Goal: Transaction & Acquisition: Purchase product/service

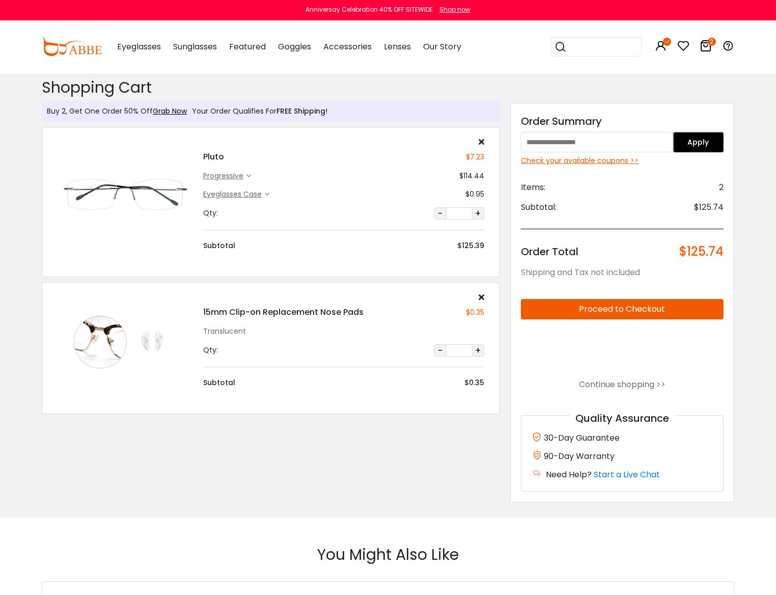
click at [561, 141] on input "text" at bounding box center [597, 142] width 152 height 20
type input "****"
click at [687, 144] on button "Apply" at bounding box center [698, 142] width 51 height 20
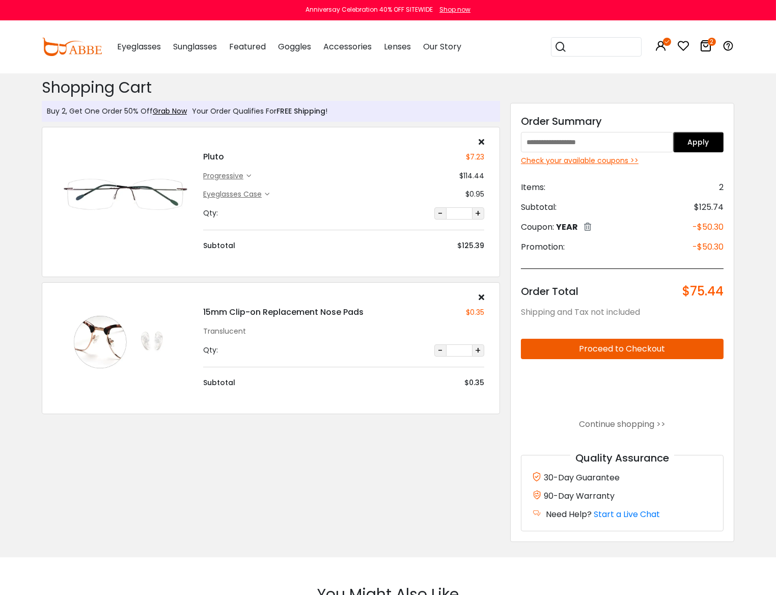
click at [214, 177] on div "progressive" at bounding box center [224, 176] width 43 height 11
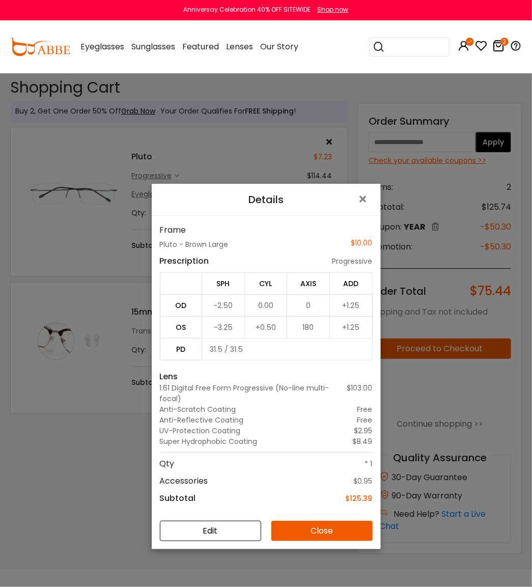
click at [234, 312] on td "-2.50" at bounding box center [223, 305] width 43 height 22
click at [229, 309] on td "-2.50" at bounding box center [223, 305] width 43 height 22
click at [224, 305] on td "-2.50" at bounding box center [223, 305] width 43 height 22
click at [221, 527] on button "Edit" at bounding box center [210, 531] width 101 height 20
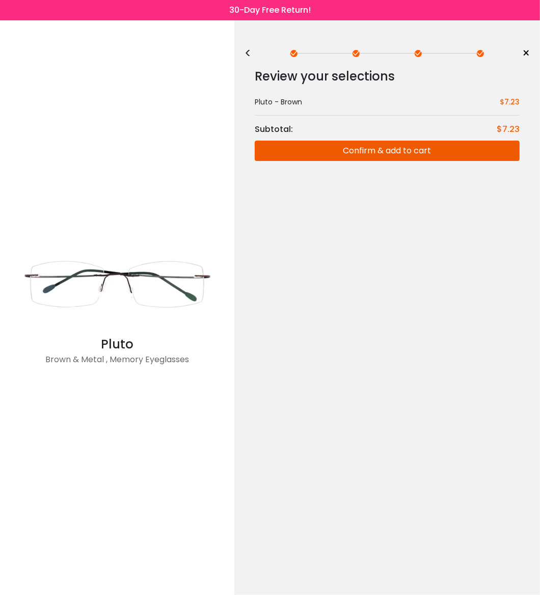
click at [295, 52] on div at bounding box center [293, 53] width 7 height 7
click at [246, 53] on div "<" at bounding box center [252, 53] width 15 height 8
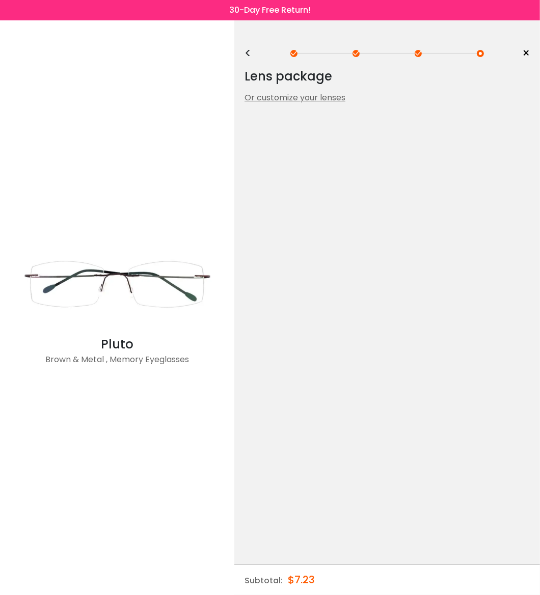
click at [246, 53] on div "<" at bounding box center [252, 53] width 15 height 8
click at [247, 53] on div "<" at bounding box center [252, 53] width 15 height 8
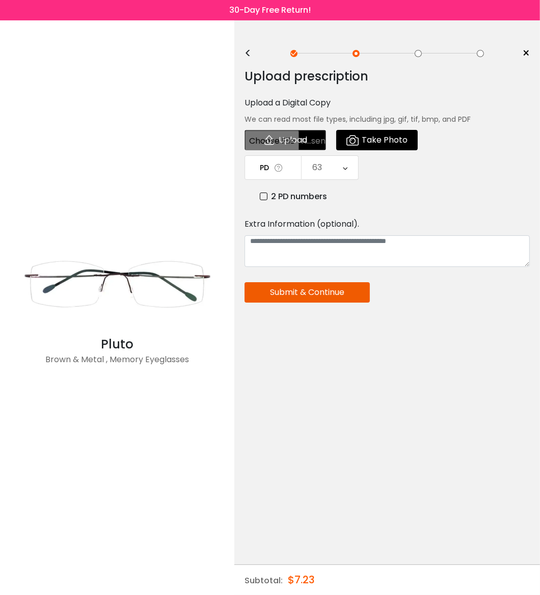
click at [247, 53] on div "<" at bounding box center [252, 53] width 15 height 8
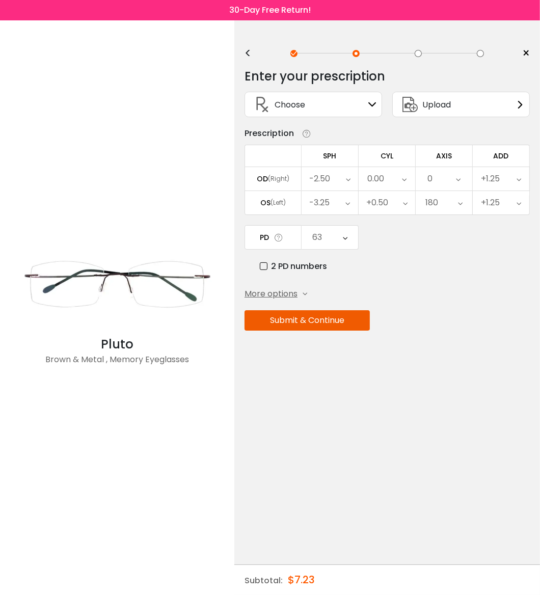
click at [334, 178] on div "-2.50" at bounding box center [330, 178] width 57 height 23
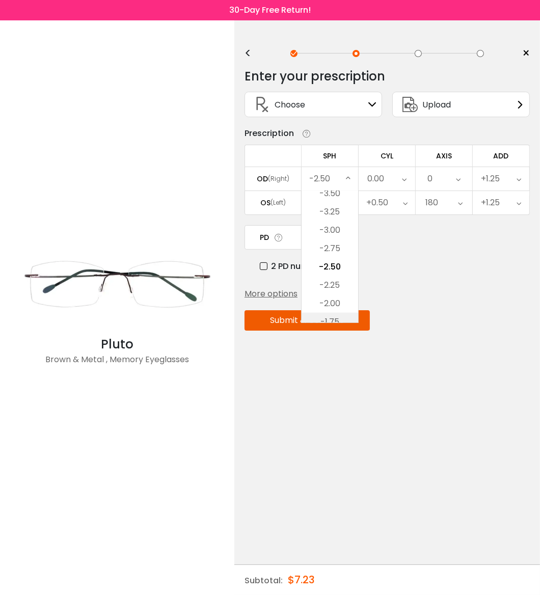
click at [331, 318] on li "-1.75" at bounding box center [330, 322] width 57 height 18
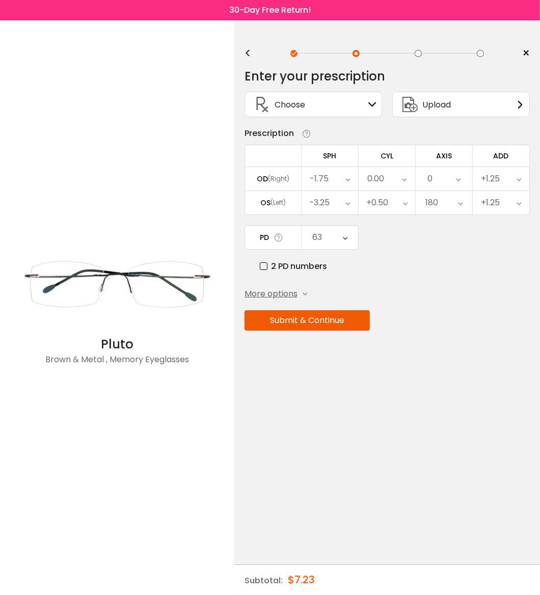
click at [330, 207] on div "-3.25" at bounding box center [320, 203] width 20 height 20
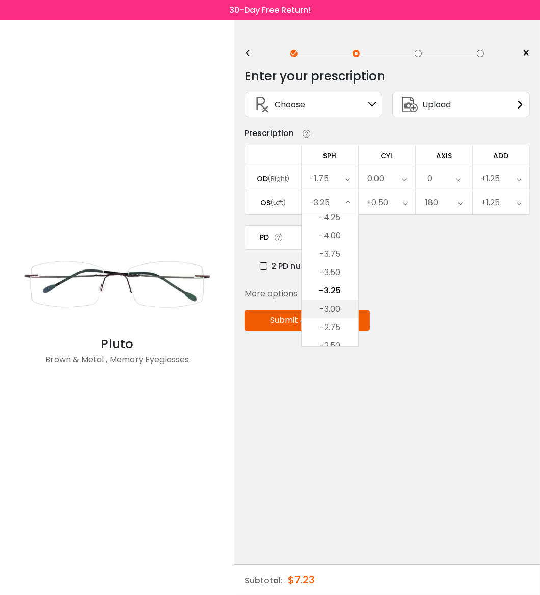
click at [336, 306] on li "-3.00" at bounding box center [330, 309] width 57 height 18
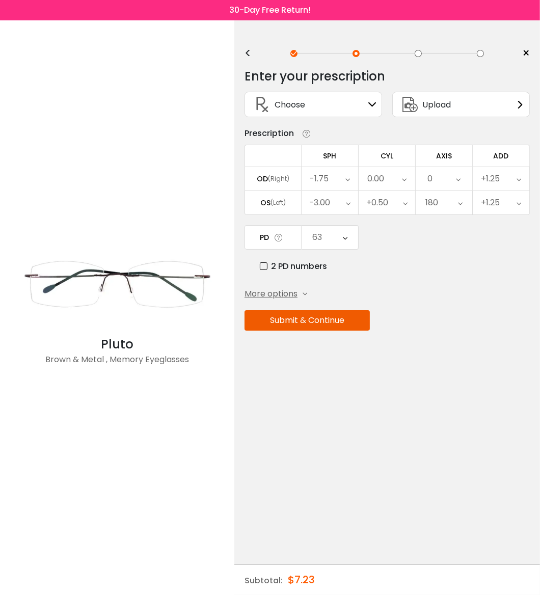
click at [381, 177] on div "0.00" at bounding box center [375, 179] width 17 height 20
click at [393, 278] on li "SPH/DS" at bounding box center [387, 281] width 57 height 18
click at [394, 178] on div "SPH/DS" at bounding box center [387, 178] width 57 height 23
click at [383, 279] on li "SPH/DS" at bounding box center [387, 281] width 57 height 18
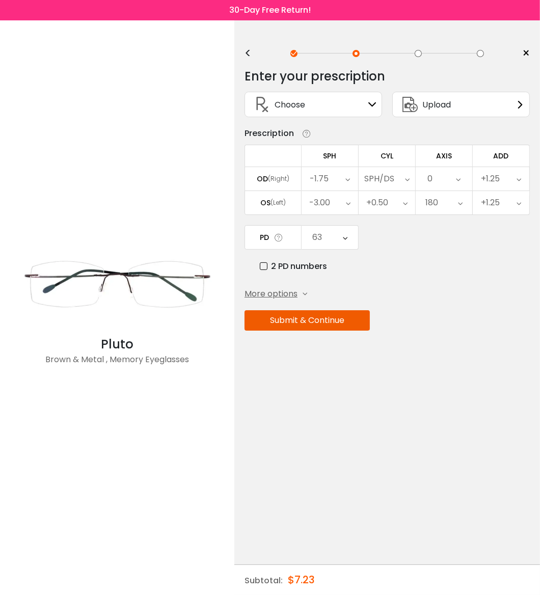
click at [389, 203] on div "+0.50" at bounding box center [387, 202] width 57 height 23
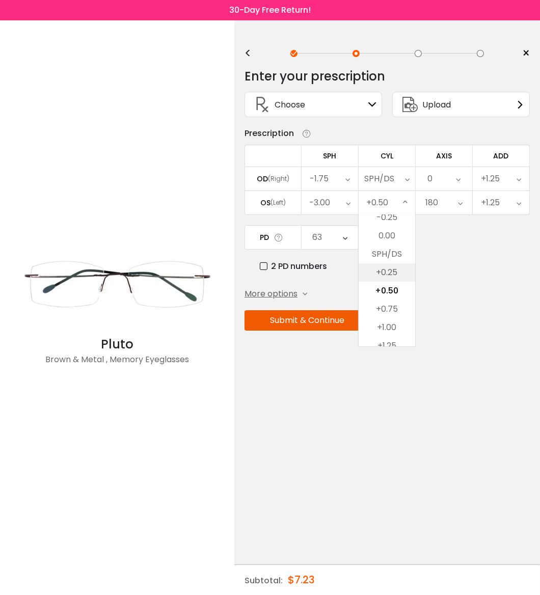
click at [396, 273] on li "+0.25" at bounding box center [387, 272] width 57 height 18
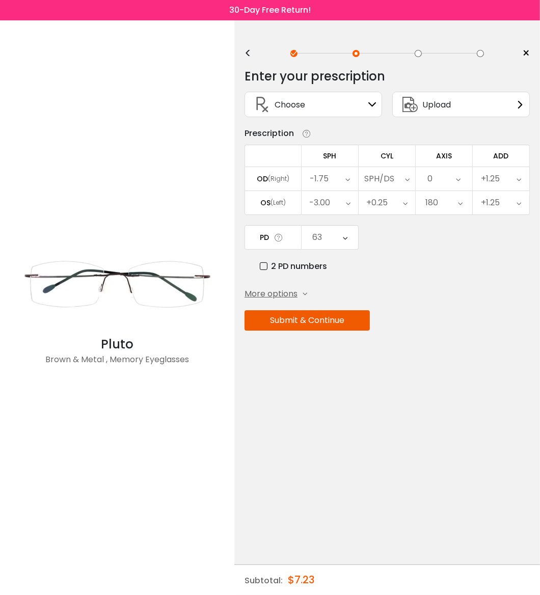
click at [446, 201] on div "180" at bounding box center [444, 202] width 57 height 23
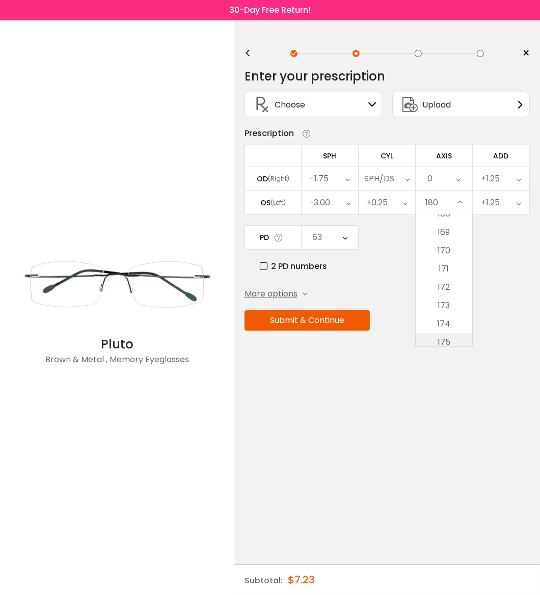
scroll to position [3085, 0]
click at [451, 256] on li "170" at bounding box center [444, 257] width 57 height 18
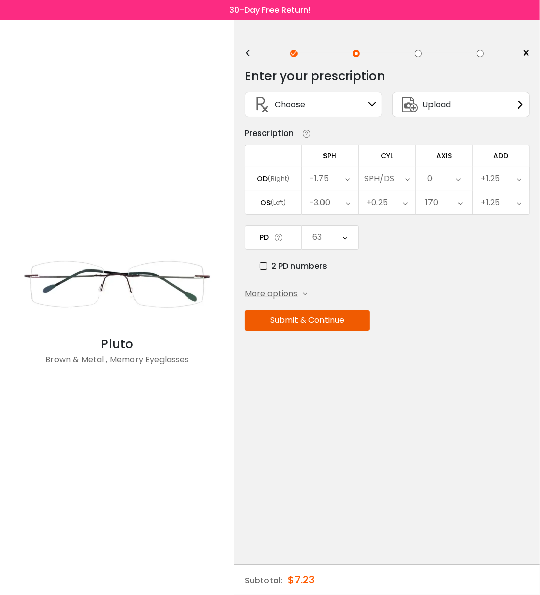
click at [346, 237] on icon at bounding box center [345, 237] width 5 height 23
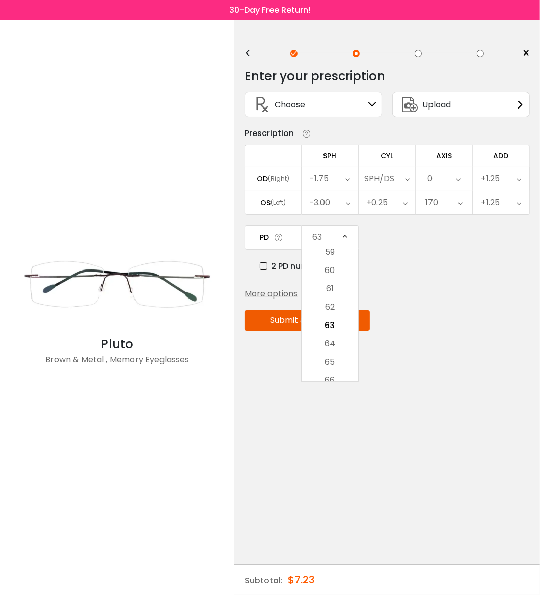
click at [346, 237] on icon at bounding box center [345, 237] width 5 height 23
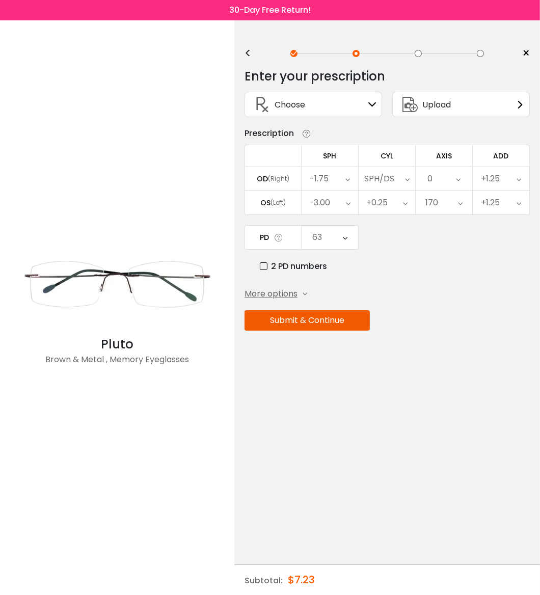
click at [408, 179] on icon at bounding box center [407, 178] width 5 height 23
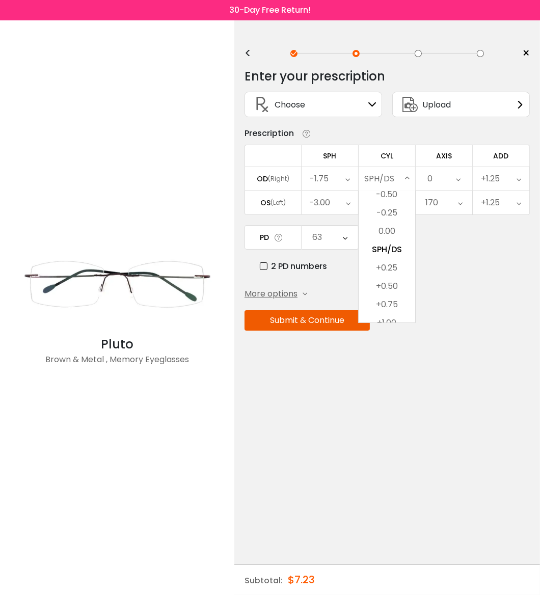
scroll to position [407, 0]
click at [393, 248] on li "SPH/DS" at bounding box center [387, 251] width 57 height 18
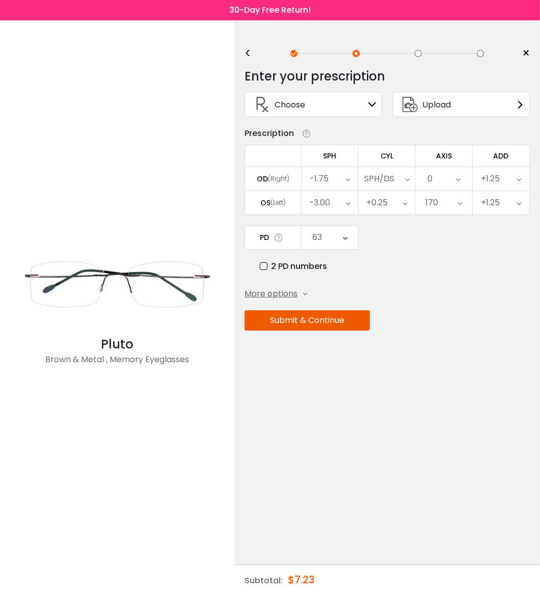
click at [273, 293] on span "More options" at bounding box center [271, 294] width 53 height 12
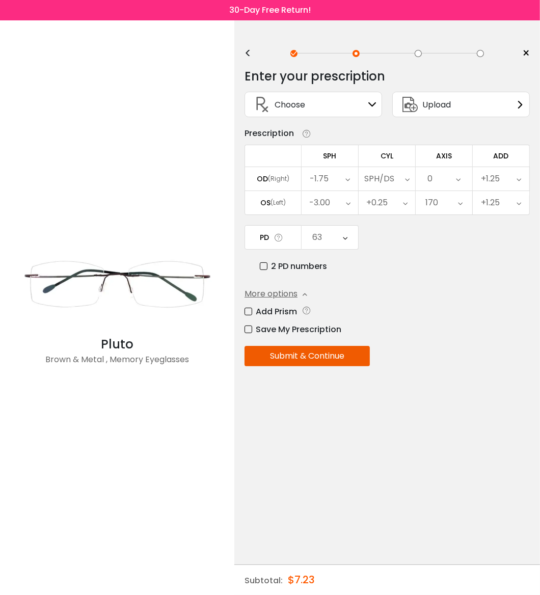
click at [249, 327] on label "Save My Prescription" at bounding box center [293, 329] width 97 height 13
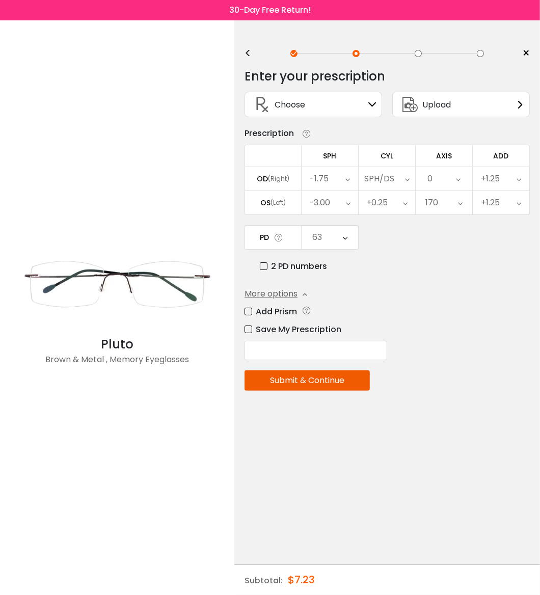
click at [298, 350] on input "text" at bounding box center [316, 350] width 143 height 19
type input "**********"
click at [344, 237] on icon at bounding box center [345, 237] width 5 height 23
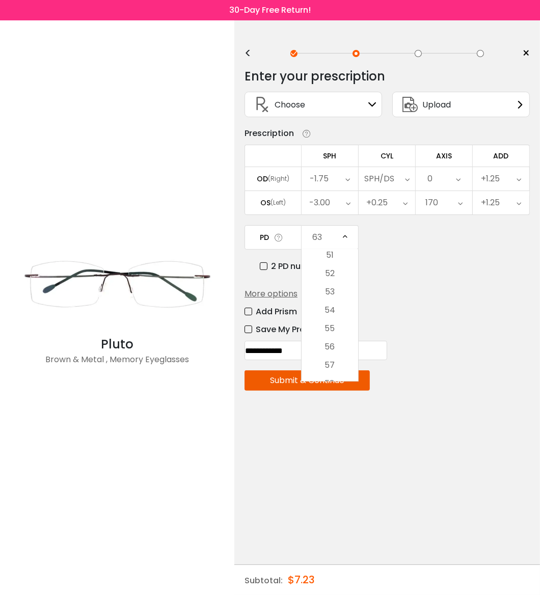
scroll to position [101, 0]
click at [444, 248] on div "PD 63 Cancel PD Save 46 47 48 49 50 51 52 53 54 55 56 57 58 59 60 61 62 63 64 6…" at bounding box center [387, 248] width 285 height 47
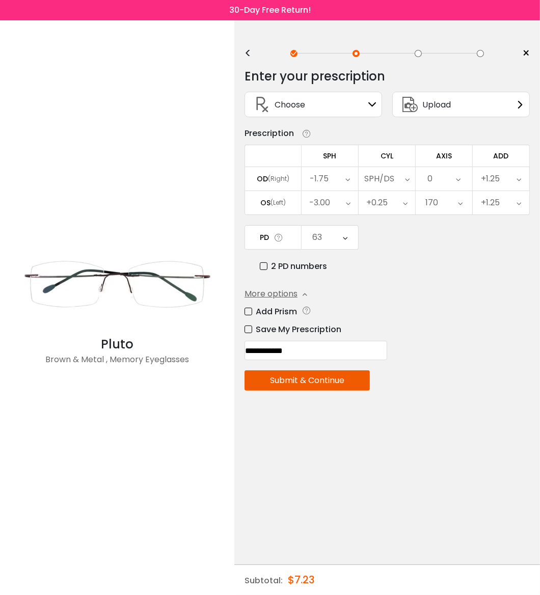
click at [457, 288] on div "More options Add Prism Vertical (Δ) Base Direction Horizontal (Δ) Base Directio…" at bounding box center [387, 324] width 285 height 72
click at [393, 510] on div "< × Choose your usage Single Vision (Distance) This lens helps you see details …" at bounding box center [387, 307] width 306 height 575
click at [461, 184] on div "0" at bounding box center [444, 178] width 57 height 23
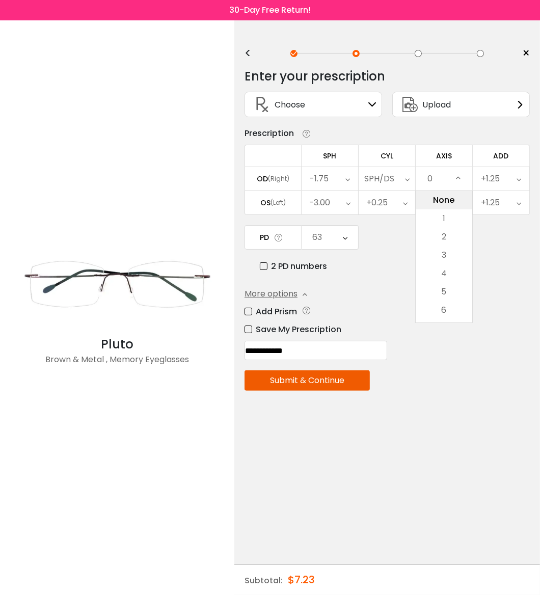
click at [452, 197] on li "None" at bounding box center [444, 200] width 57 height 18
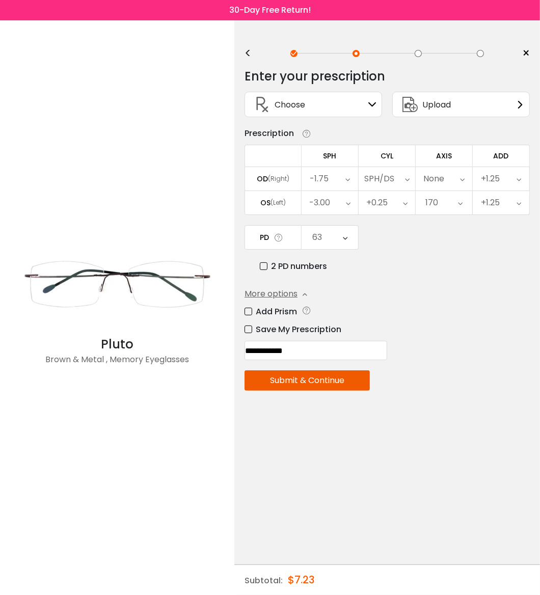
click at [356, 382] on button "Submit & Continue" at bounding box center [307, 380] width 125 height 20
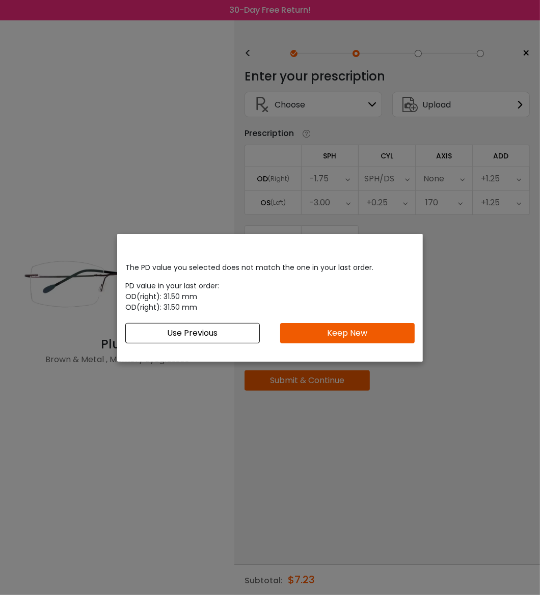
click at [326, 333] on button "Keep New" at bounding box center [347, 333] width 134 height 20
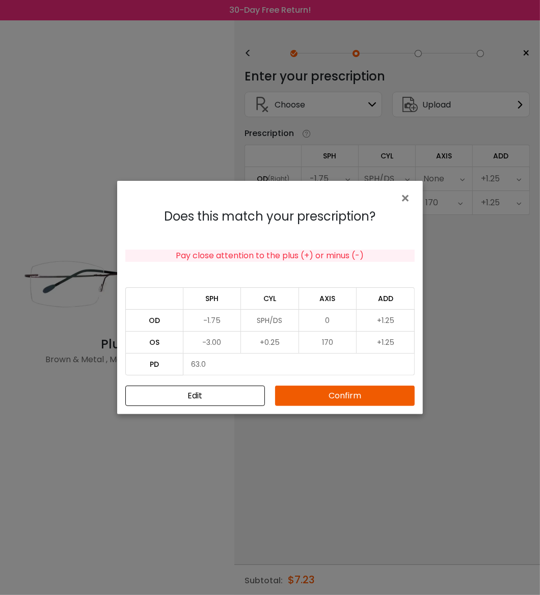
click at [346, 395] on button "Confirm" at bounding box center [345, 396] width 140 height 20
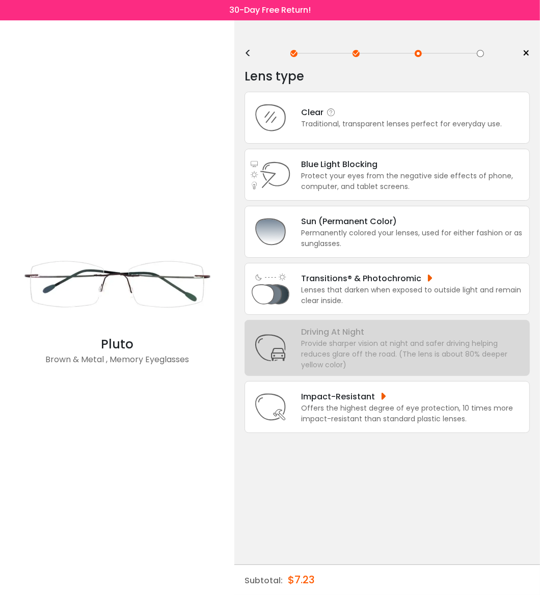
click at [383, 123] on div "Traditional, transparent lenses perfect for everyday use." at bounding box center [401, 124] width 201 height 11
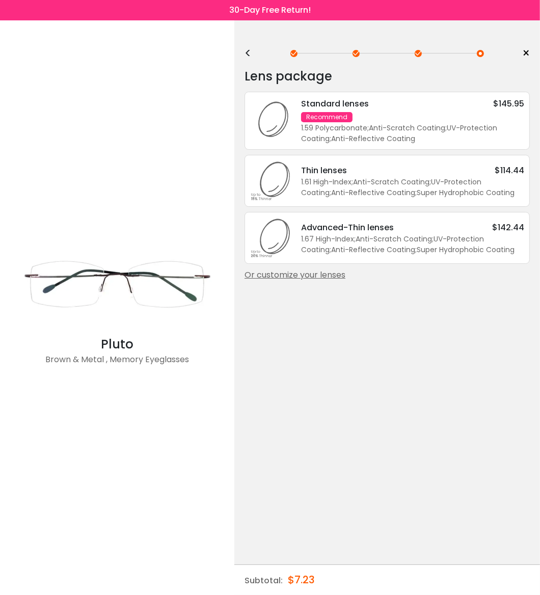
click at [430, 184] on div "1.61 High-Index ; Anti-Scratch Coating ; UV-Protection Coating ; Anti-Reflectiv…" at bounding box center [412, 187] width 223 height 21
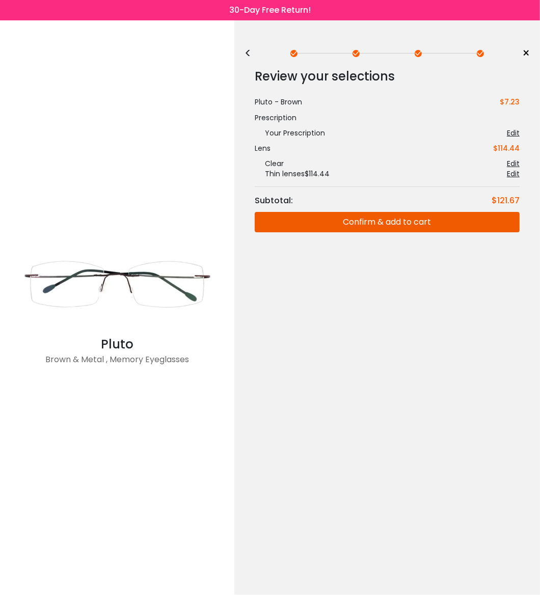
click at [373, 222] on button "Confirm & add to cart" at bounding box center [387, 222] width 265 height 20
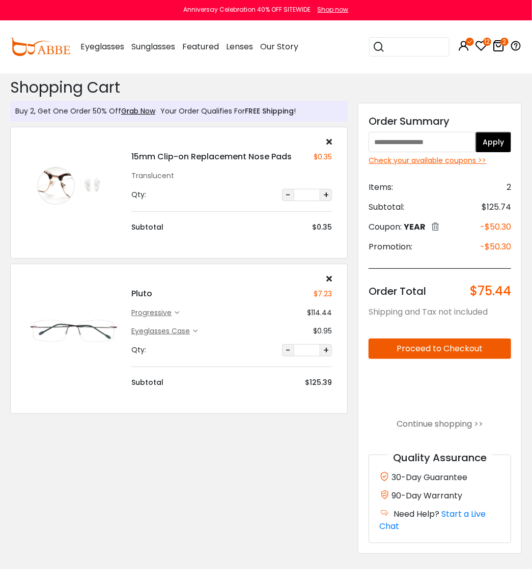
click at [331, 141] on icon at bounding box center [330, 142] width 6 height 8
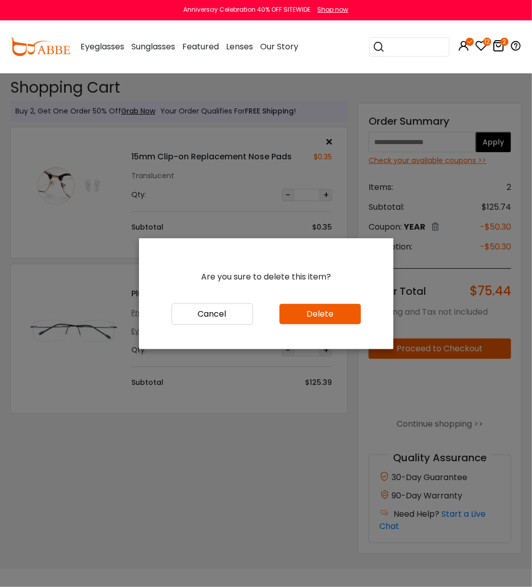
click at [327, 311] on button "Delete" at bounding box center [321, 314] width 82 height 20
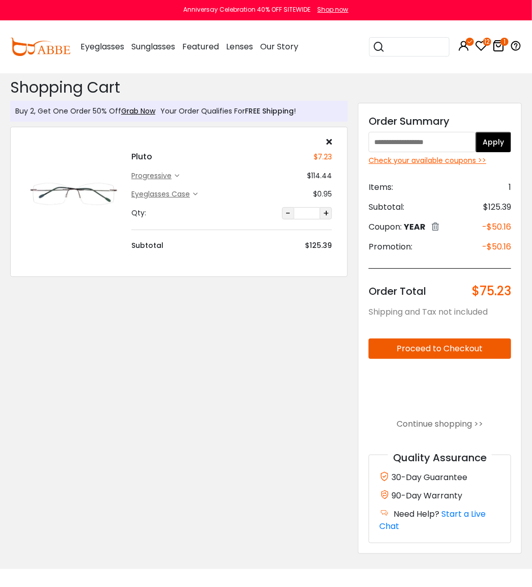
click at [425, 159] on div "Check your available coupons >>" at bounding box center [440, 160] width 143 height 11
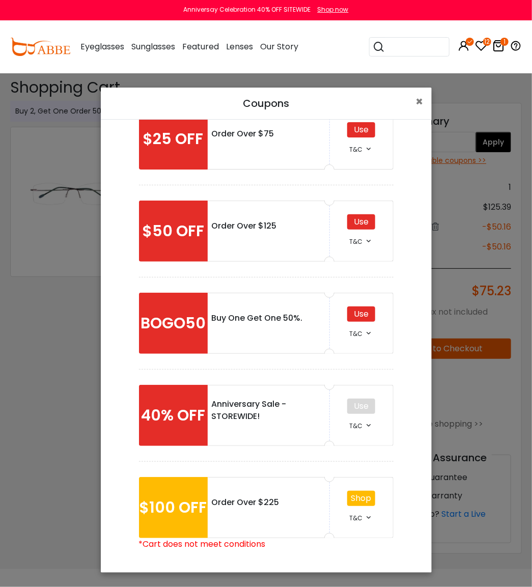
scroll to position [35, 0]
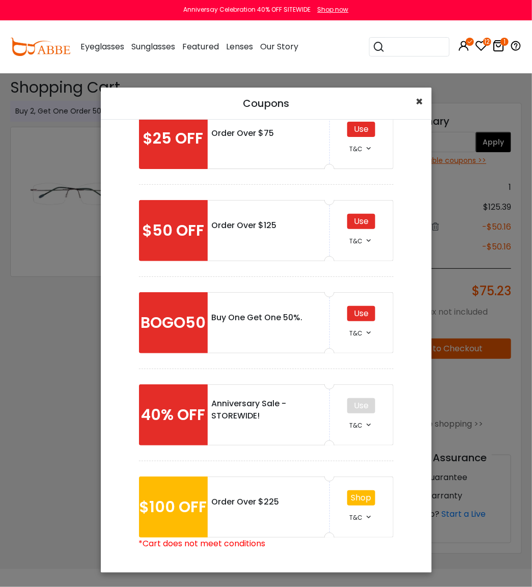
click at [420, 103] on span "×" at bounding box center [420, 101] width 8 height 17
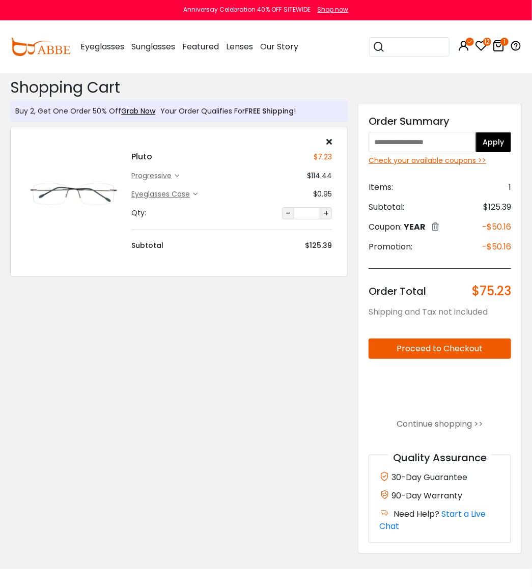
click at [442, 345] on button "Proceed to Checkout" at bounding box center [440, 349] width 143 height 20
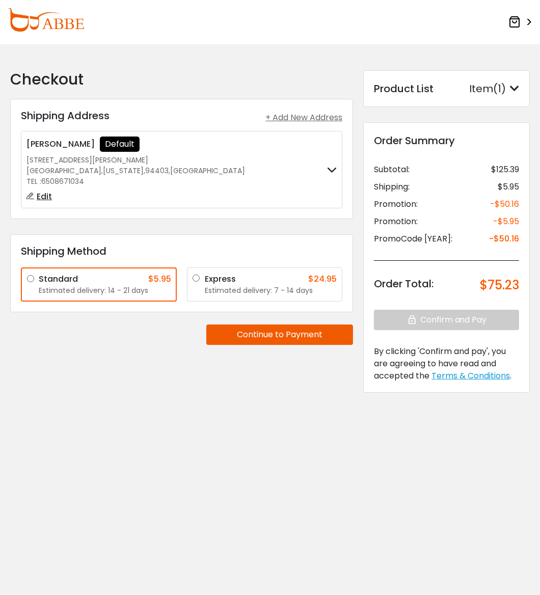
click at [283, 336] on button "Continue to Payment" at bounding box center [279, 335] width 147 height 20
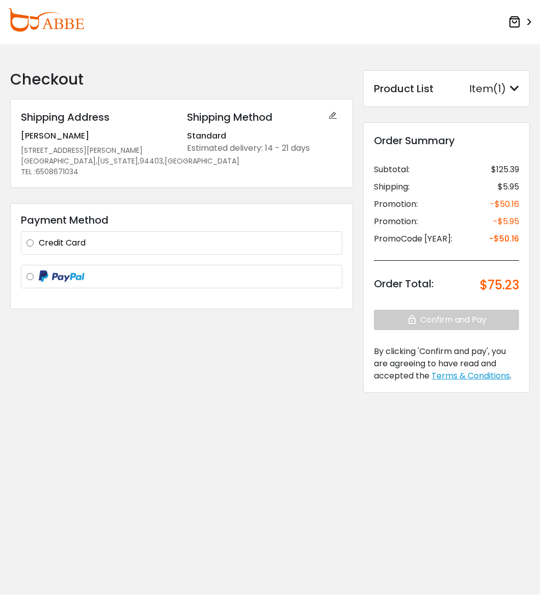
click at [39, 241] on label "Credit Card" at bounding box center [188, 243] width 298 height 12
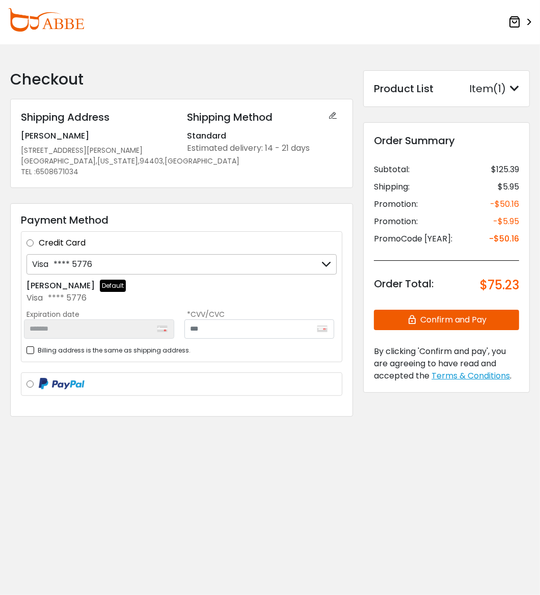
click at [229, 264] on div "Visa **** 5776" at bounding box center [181, 264] width 310 height 20
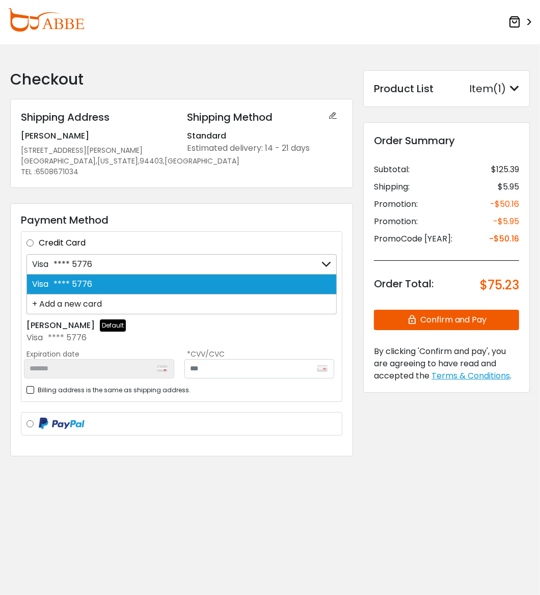
click at [229, 264] on div "Visa **** 5776" at bounding box center [181, 264] width 310 height 20
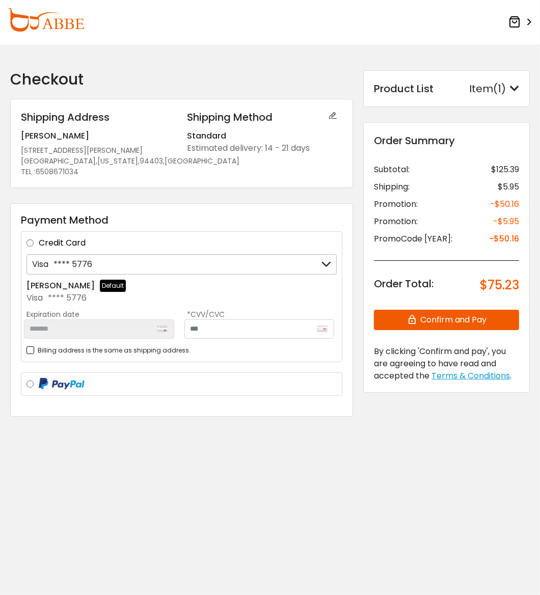
click at [325, 263] on icon at bounding box center [326, 264] width 10 height 19
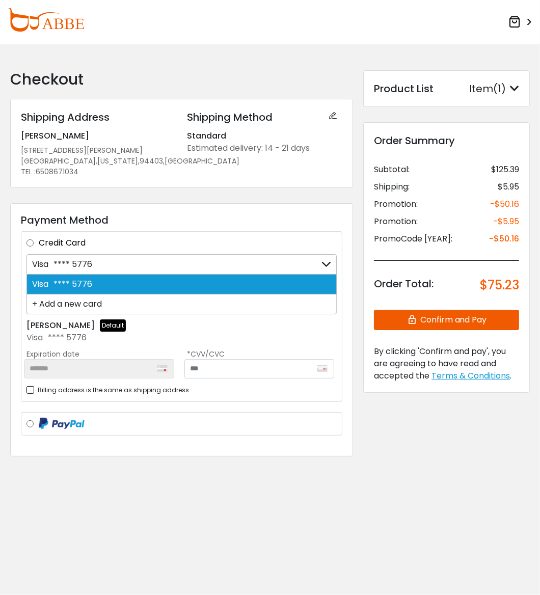
click at [191, 306] on div "+ Add a new card" at bounding box center [181, 304] width 310 height 20
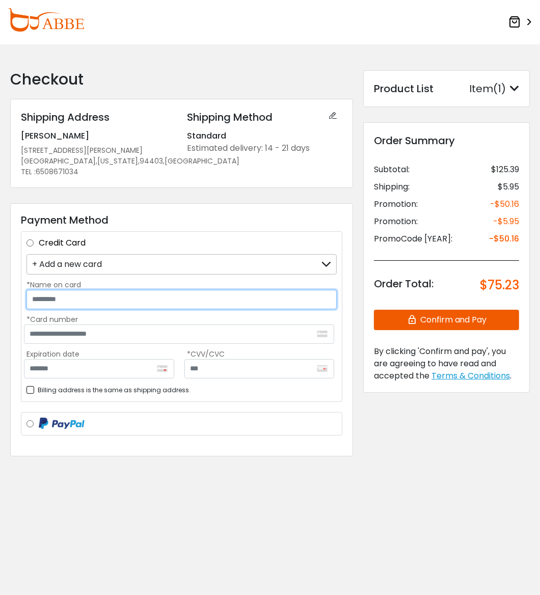
click at [230, 295] on input "*Name on card" at bounding box center [181, 299] width 310 height 19
type input "*********"
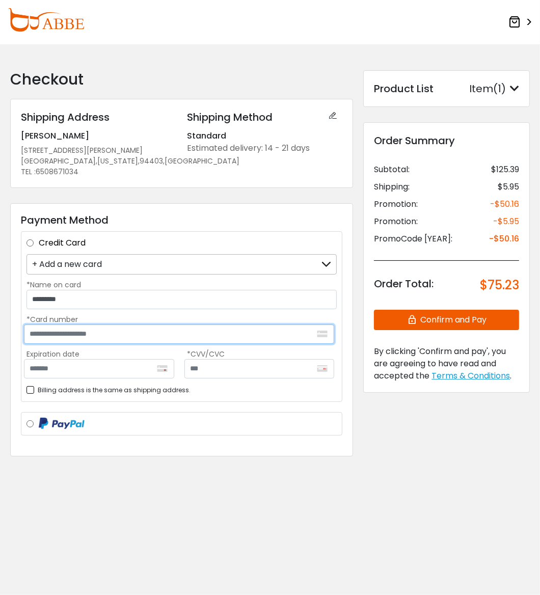
click at [128, 334] on input "*Card number" at bounding box center [179, 334] width 310 height 19
paste input "**********"
type input "**********"
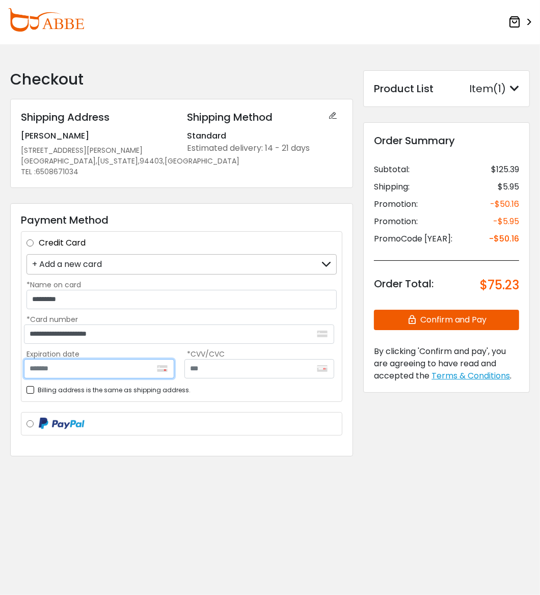
click at [94, 364] on input "Expiration date" at bounding box center [99, 368] width 150 height 19
type input "*******"
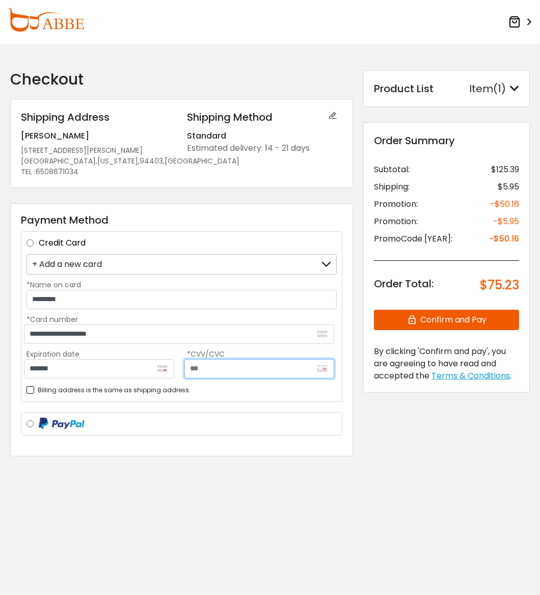
click at [240, 371] on input "text" at bounding box center [259, 368] width 150 height 19
type input "***"
click at [298, 530] on form "Checkout Shipping Address Shipping Address + Add New Address Kaley Pon Default …" at bounding box center [270, 289] width 540 height 488
click at [453, 322] on button "Confirm and Pay" at bounding box center [446, 320] width 145 height 20
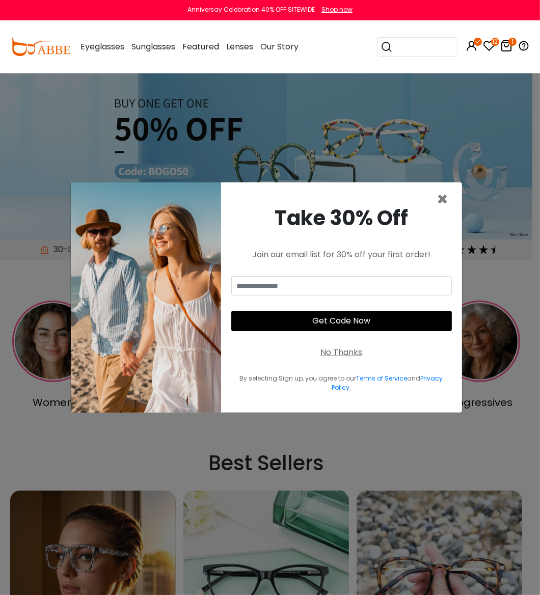
click at [508, 47] on icon at bounding box center [506, 46] width 12 height 12
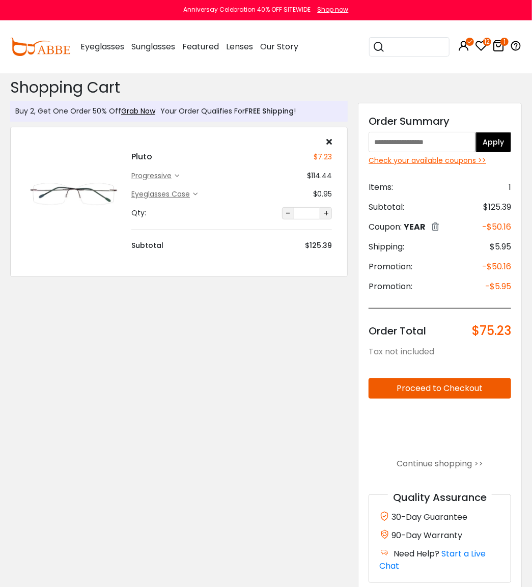
click at [156, 174] on div "progressive" at bounding box center [152, 176] width 43 height 11
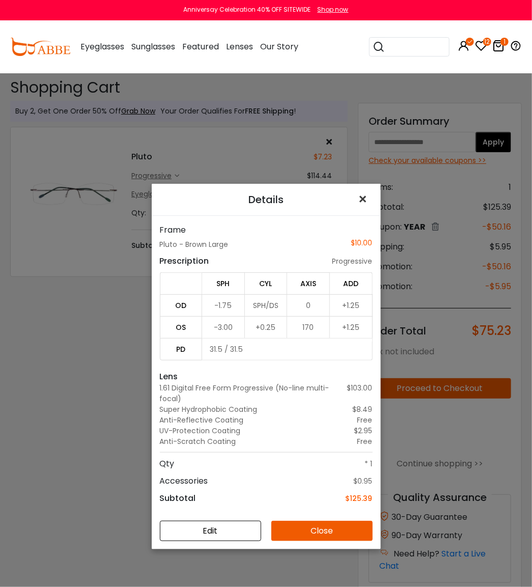
click at [360, 201] on span "×" at bounding box center [365, 199] width 15 height 22
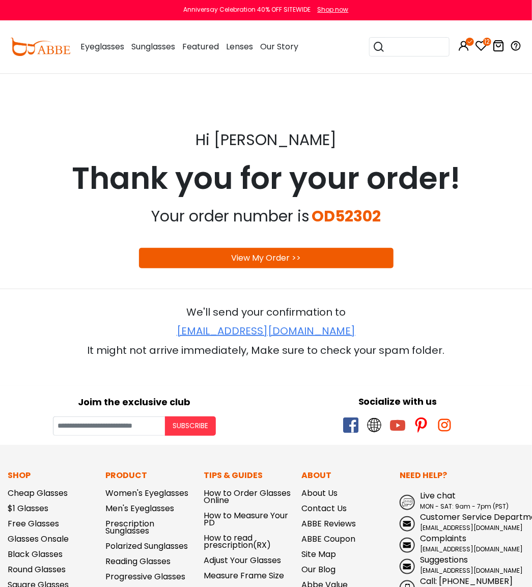
click at [282, 255] on link "View My Order >>" at bounding box center [266, 258] width 70 height 12
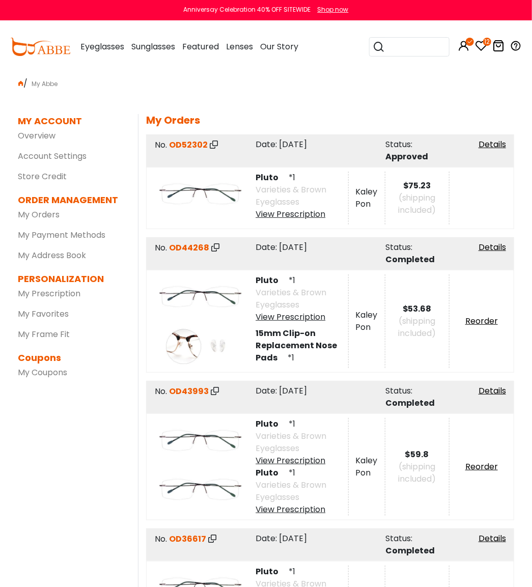
click at [304, 214] on div "View Prescription" at bounding box center [302, 214] width 92 height 12
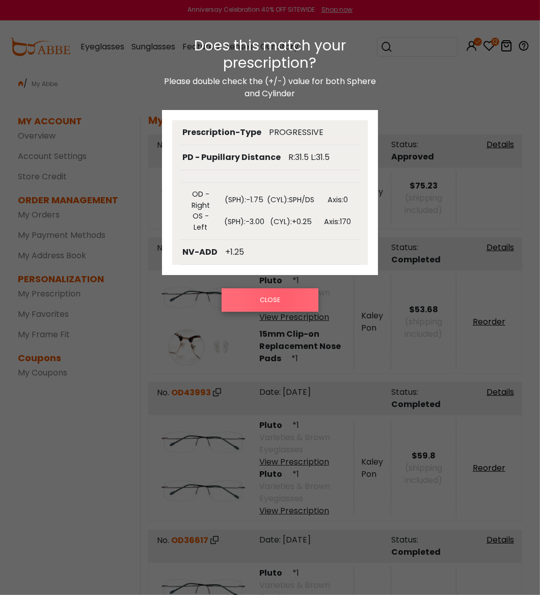
click at [280, 300] on button "CLOSE" at bounding box center [270, 299] width 97 height 23
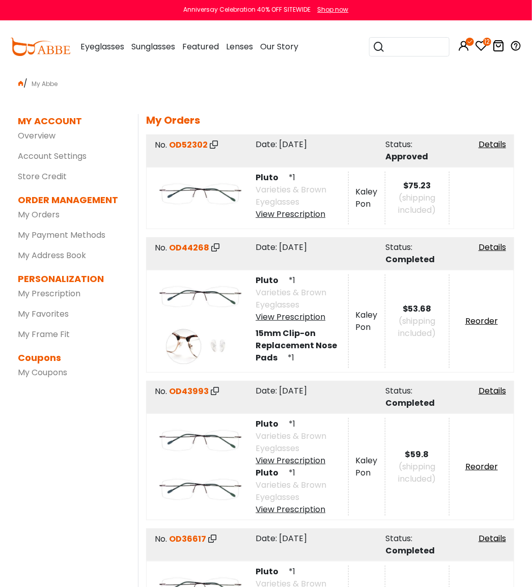
click at [51, 183] on dd "Store Credit" at bounding box center [70, 177] width 105 height 16
click at [51, 176] on link "Store Credit" at bounding box center [42, 177] width 49 height 12
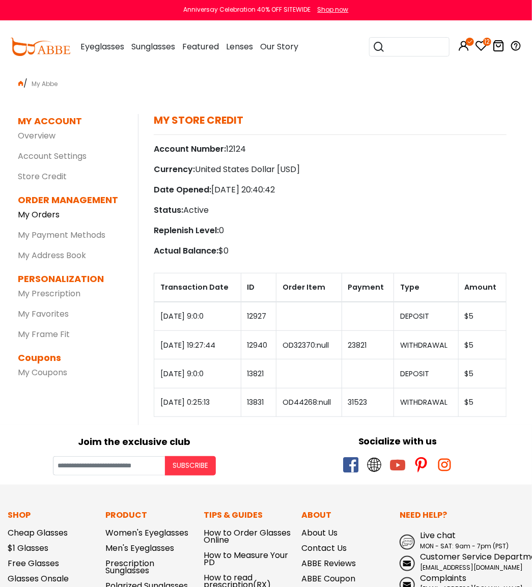
click at [47, 217] on link "My Orders" at bounding box center [39, 215] width 42 height 12
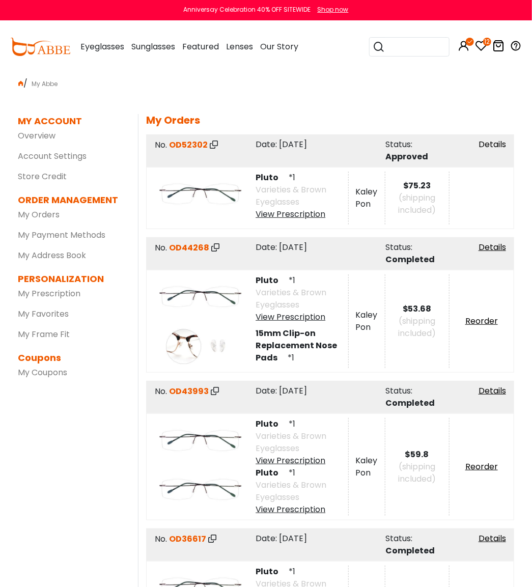
click at [484, 142] on link "Details" at bounding box center [493, 145] width 28 height 12
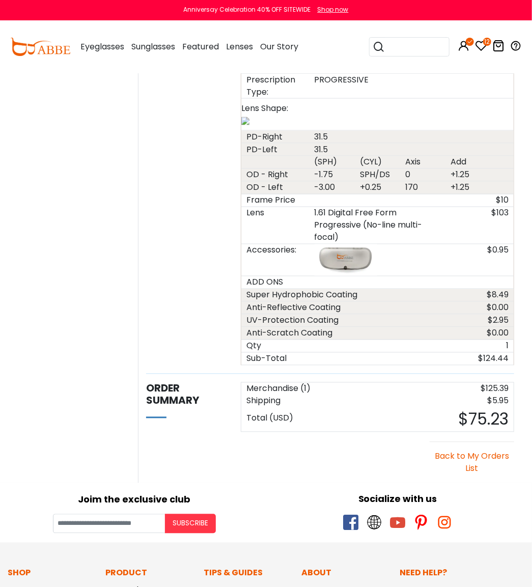
scroll to position [560, 0]
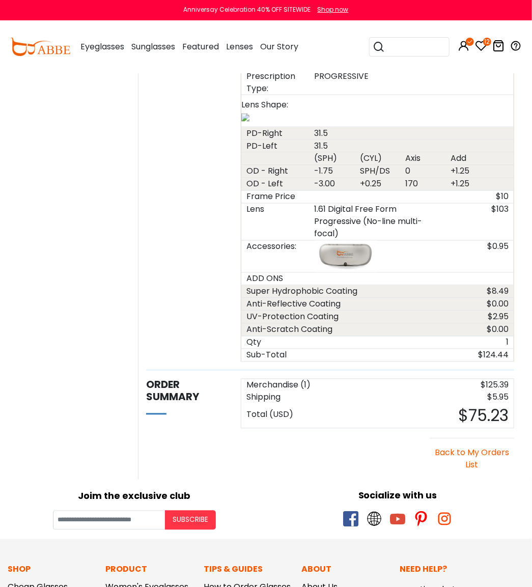
click at [350, 249] on img at bounding box center [346, 257] width 63 height 32
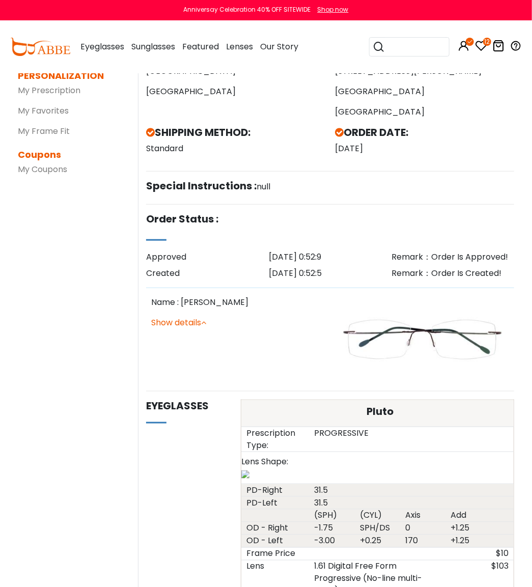
scroll to position [0, 0]
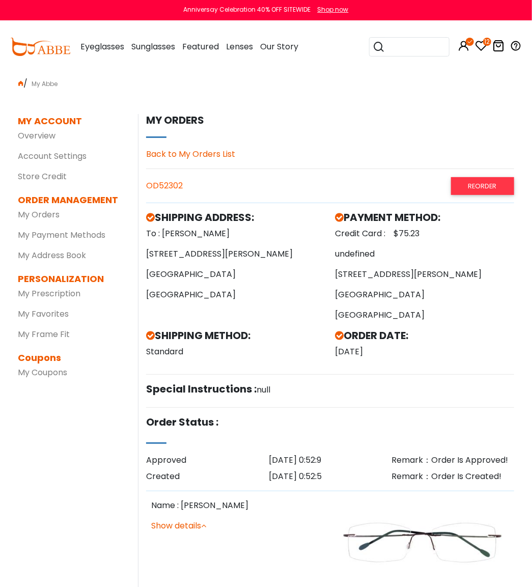
click at [165, 185] on div "OD52302 Reorder" at bounding box center [330, 185] width 368 height 17
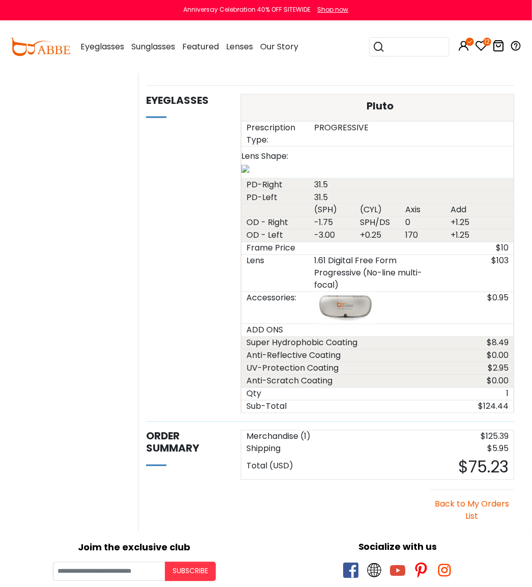
scroll to position [866, 0]
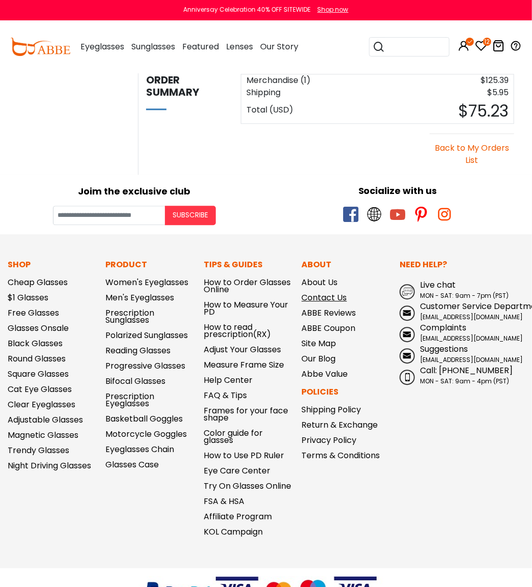
click at [320, 296] on link "Contact Us" at bounding box center [324, 298] width 45 height 12
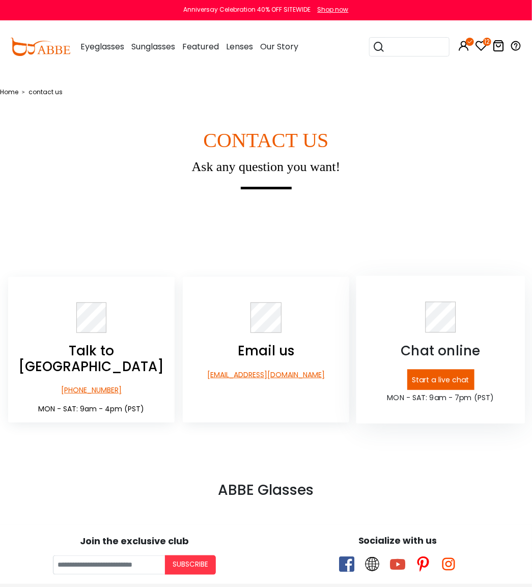
click at [426, 387] on p "Start a live chat" at bounding box center [441, 379] width 67 height 21
